Goal: Information Seeking & Learning: Find specific fact

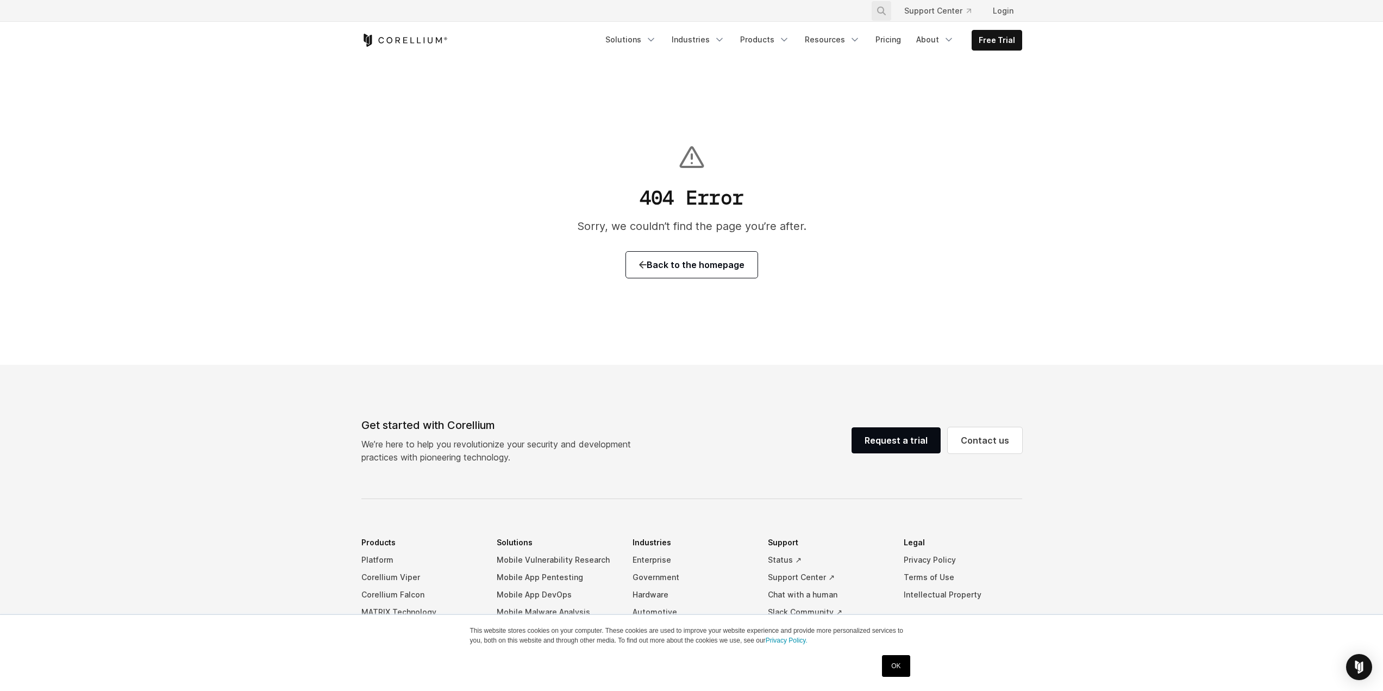
click at [886, 12] on icon "Search" at bounding box center [881, 11] width 9 height 9
click at [852, 14] on input "Search our site..." at bounding box center [826, 11] width 88 height 16
type input "**********"
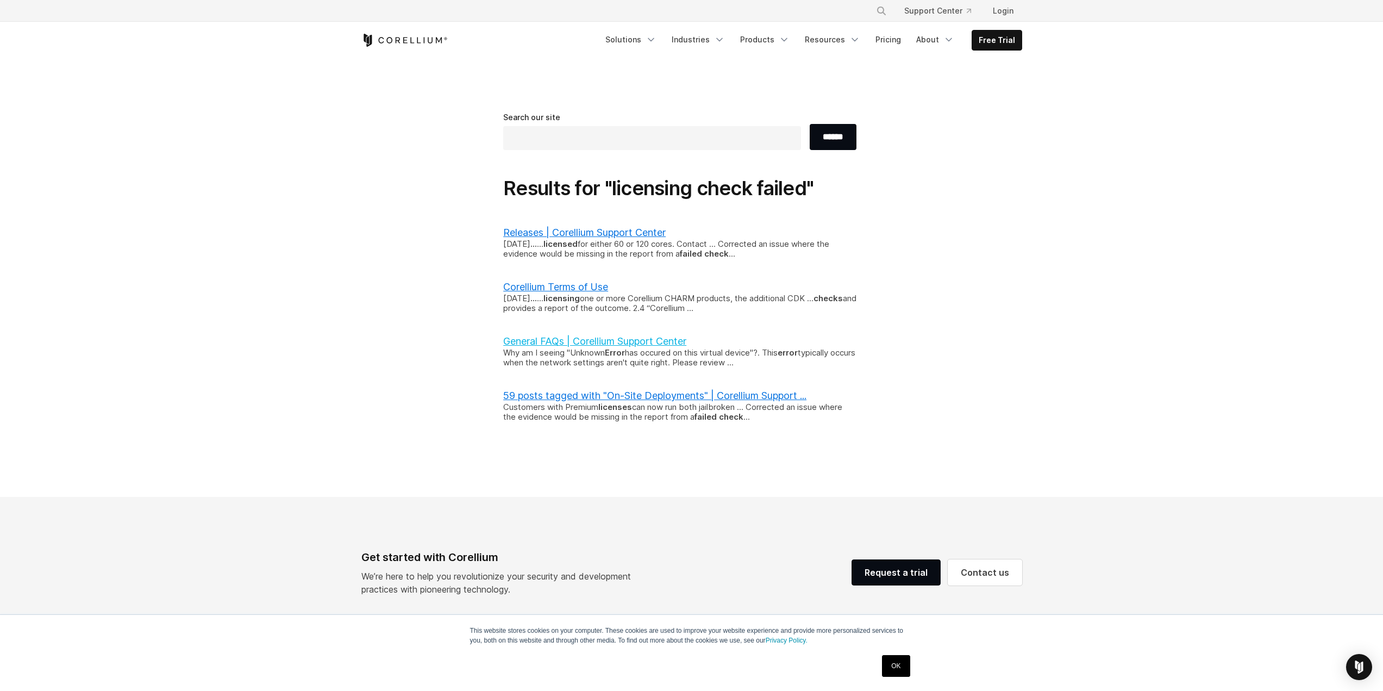
click at [652, 339] on link "General FAQs | Corellium Support Center" at bounding box center [594, 340] width 183 height 11
